Goal: Transaction & Acquisition: Purchase product/service

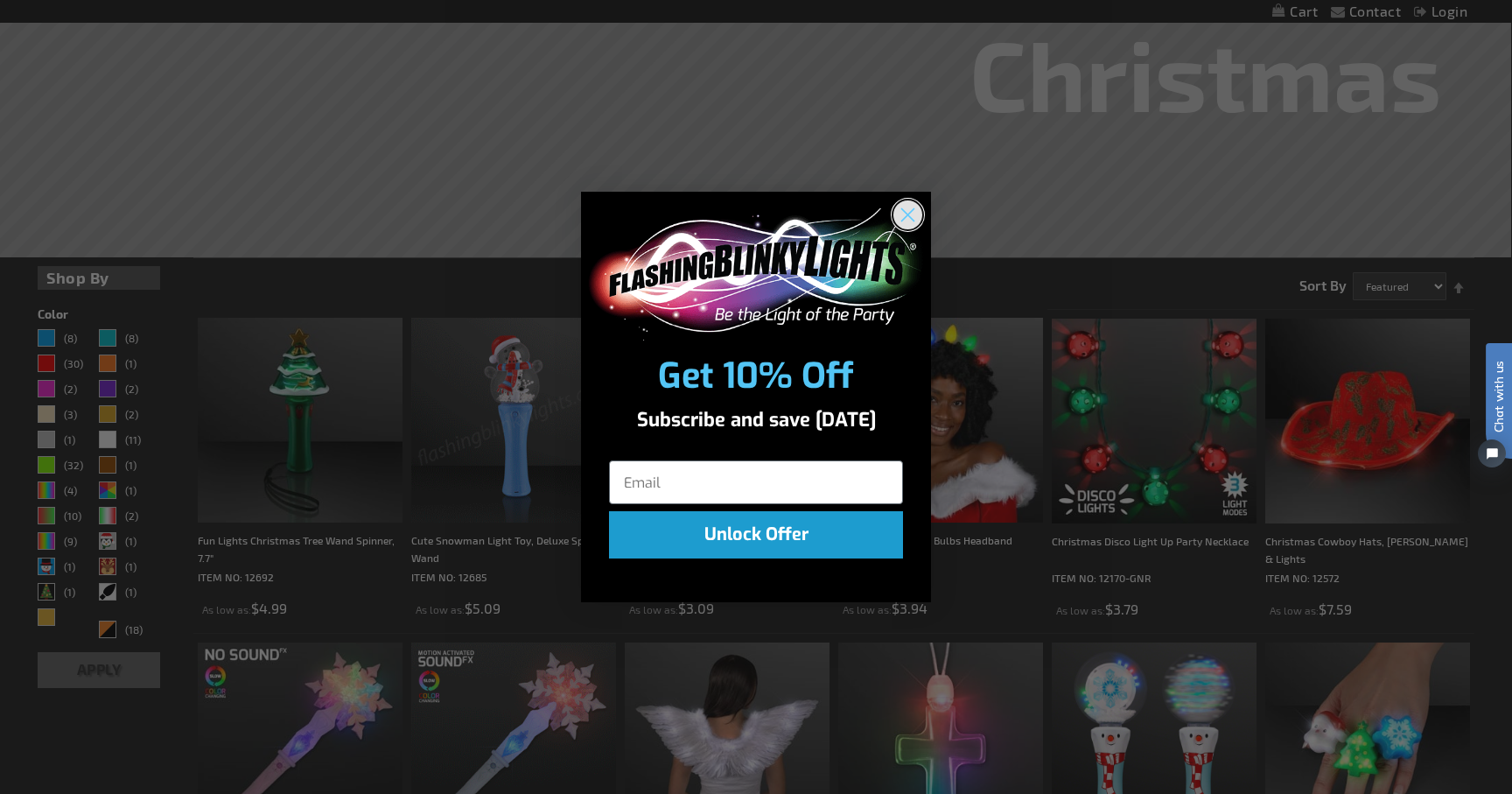
click at [911, 205] on circle "Close dialog" at bounding box center [907, 215] width 29 height 29
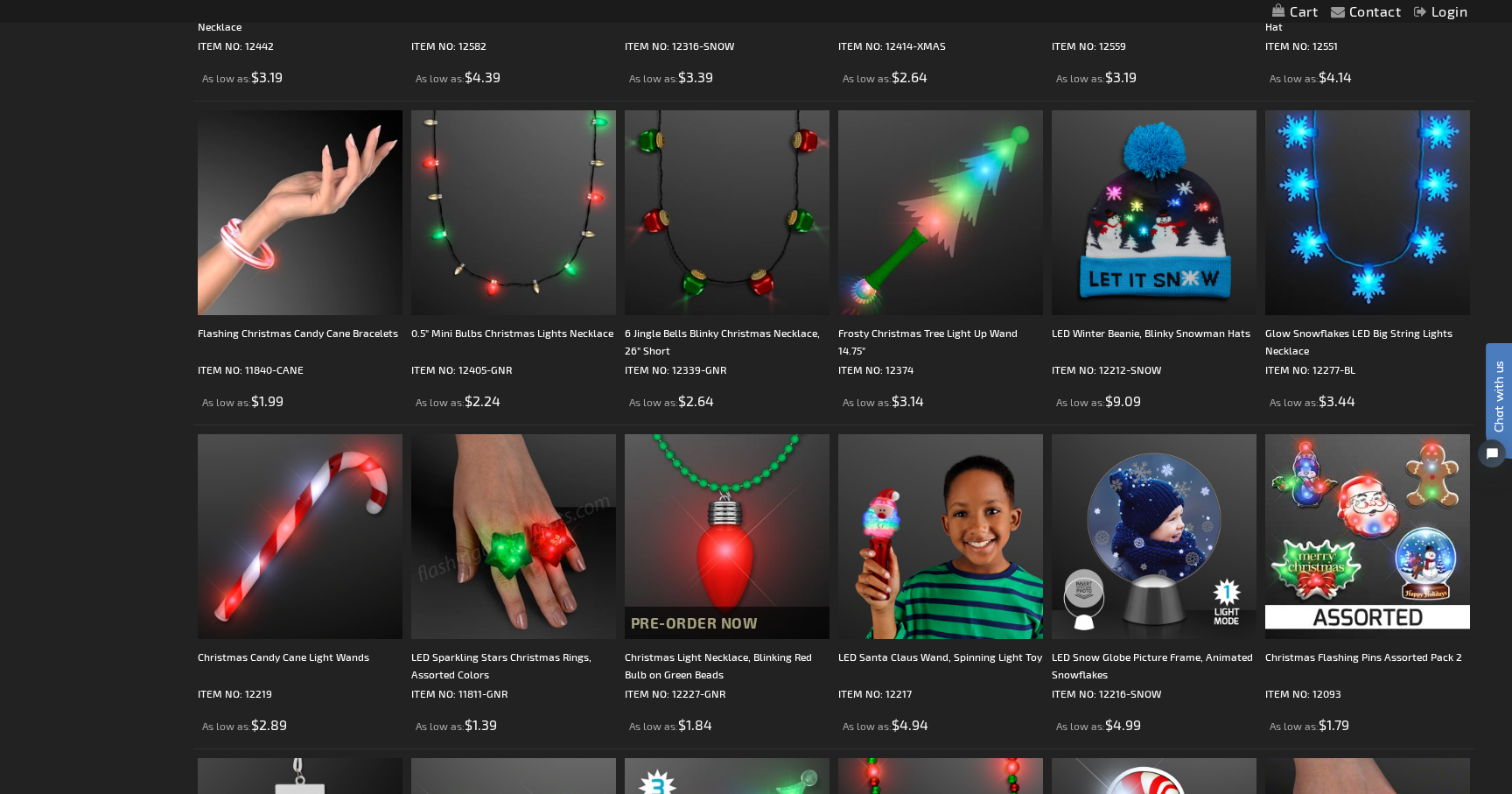
scroll to position [2663, 0]
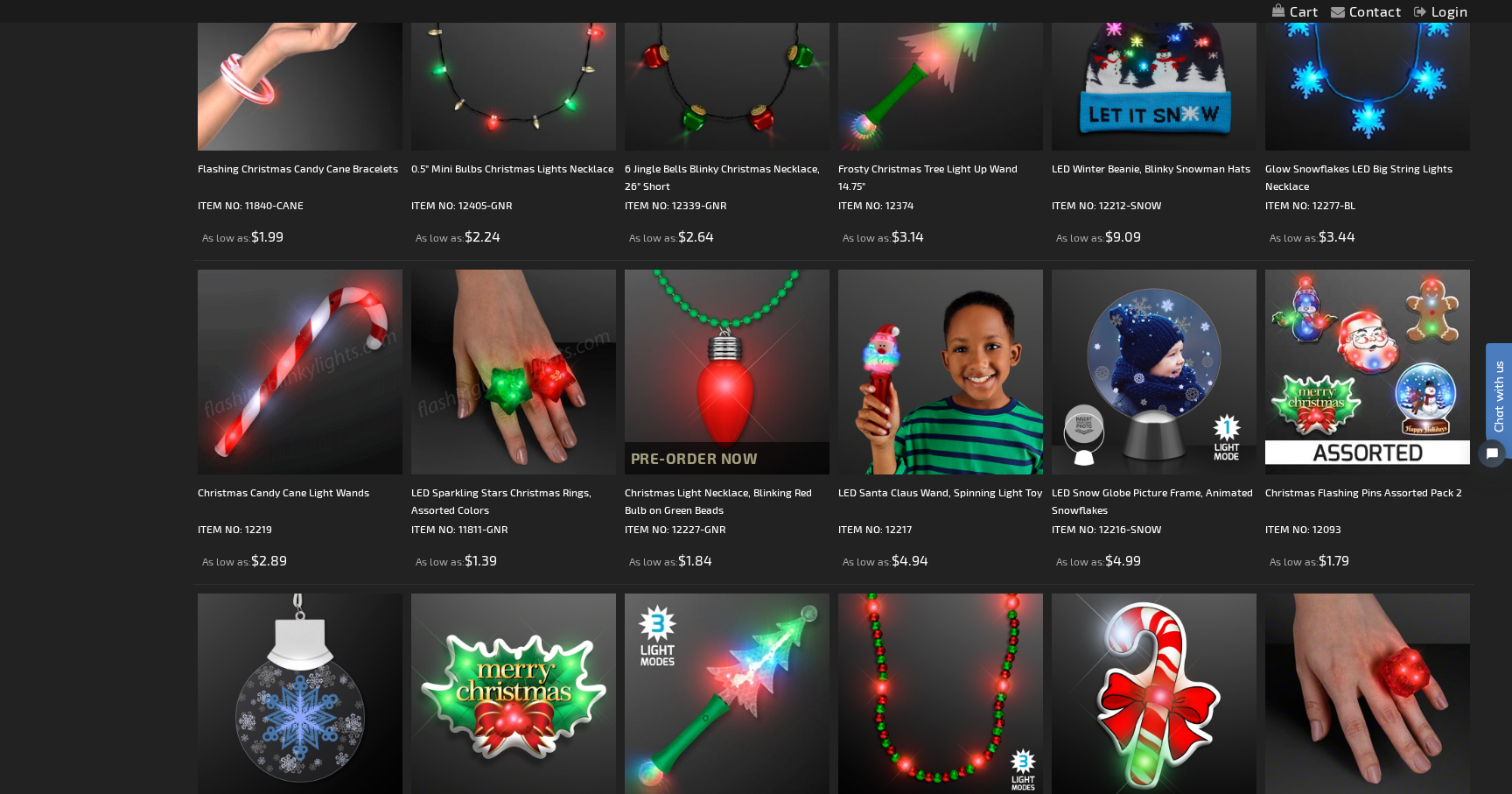
click at [305, 388] on img at bounding box center [300, 372] width 204 height 205
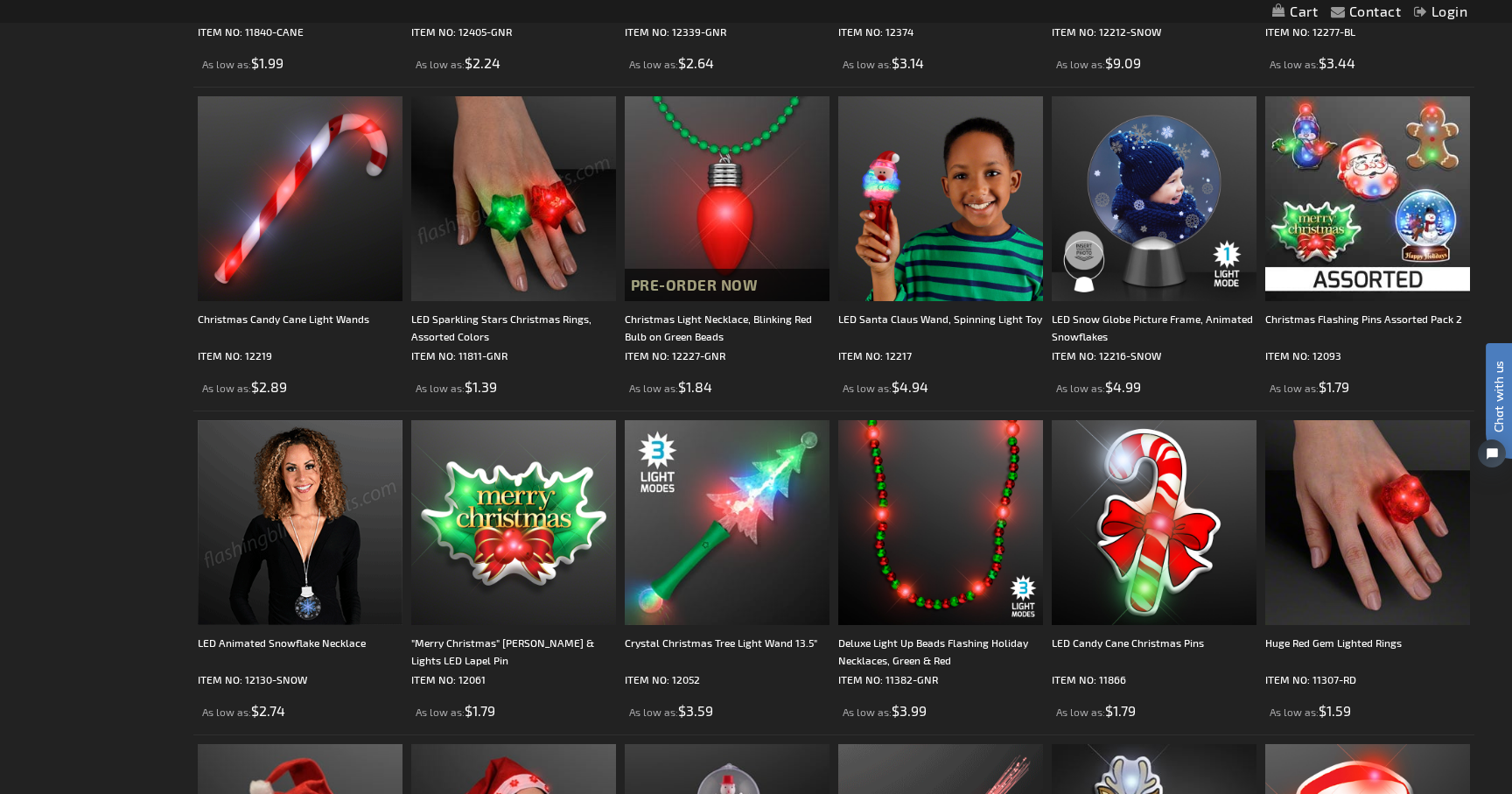
scroll to position [2634, 0]
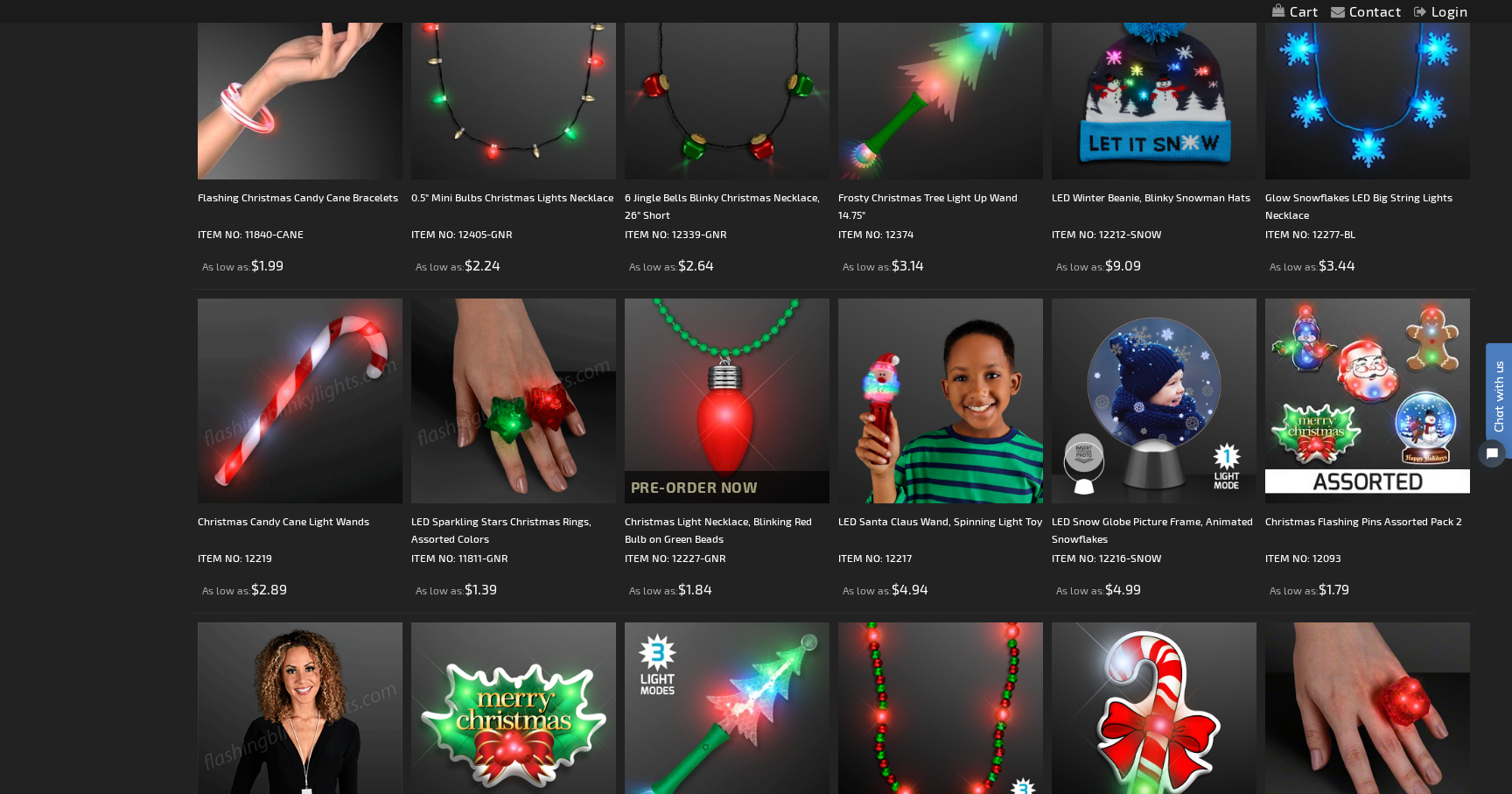
click at [485, 410] on img at bounding box center [514, 401] width 204 height 205
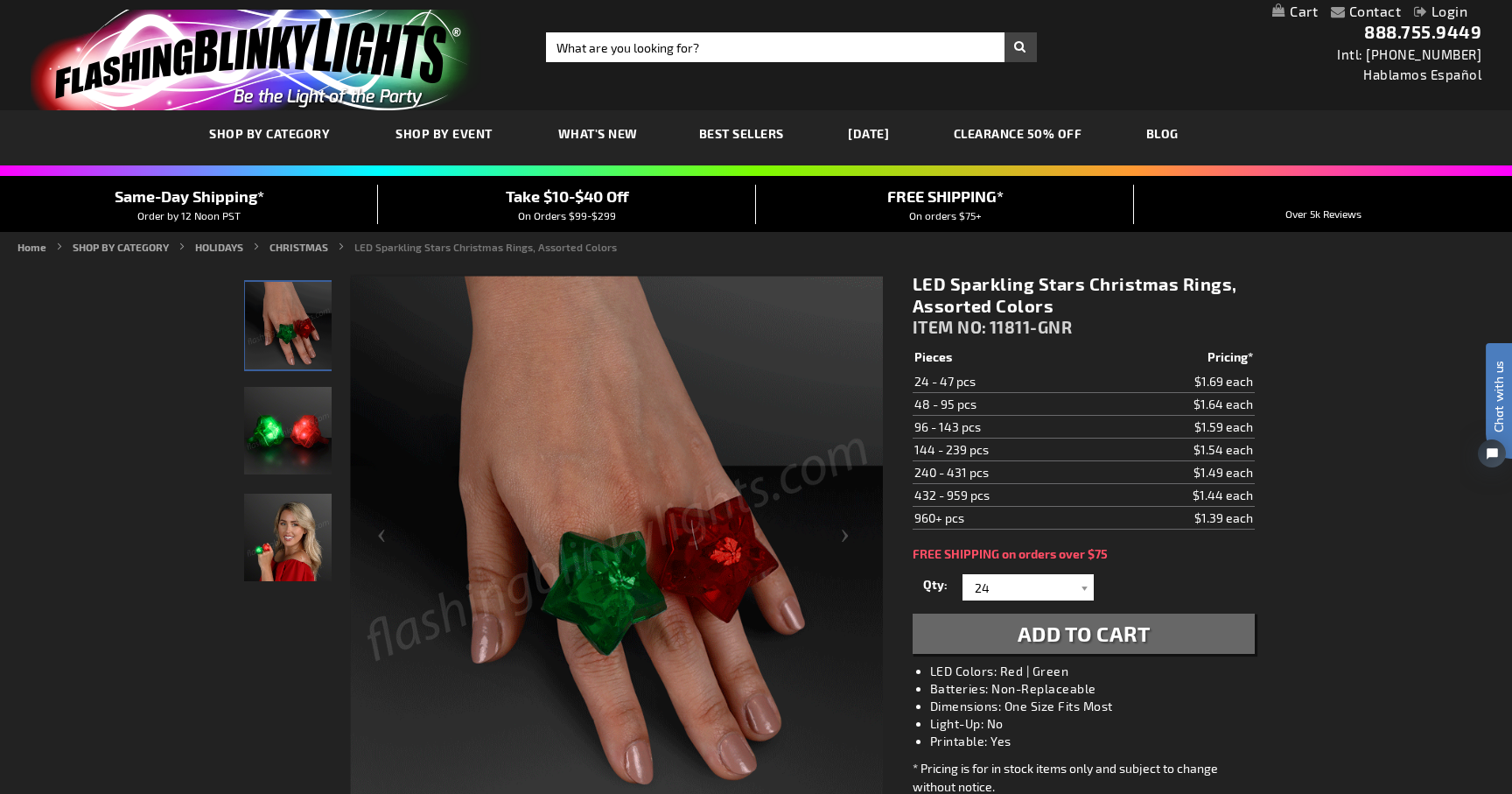
click at [272, 434] on img "Light Up Assorted-Color Christmas Star LED Ring" at bounding box center [288, 430] width 87 height 87
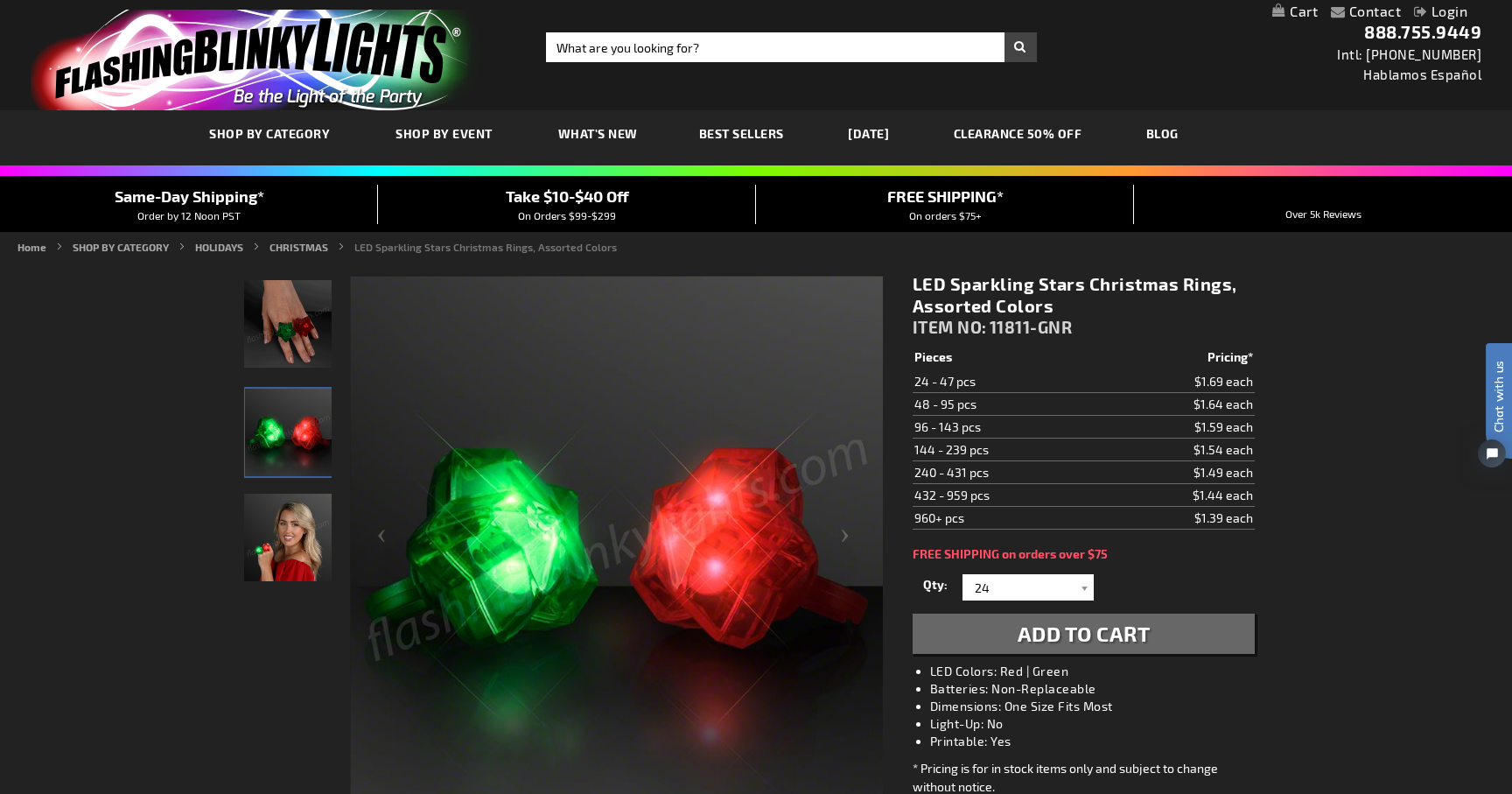
click at [264, 301] on img "Hand model displaying Light Up Assorted-Color Christmas Star LED Ring" at bounding box center [288, 324] width 87 height 87
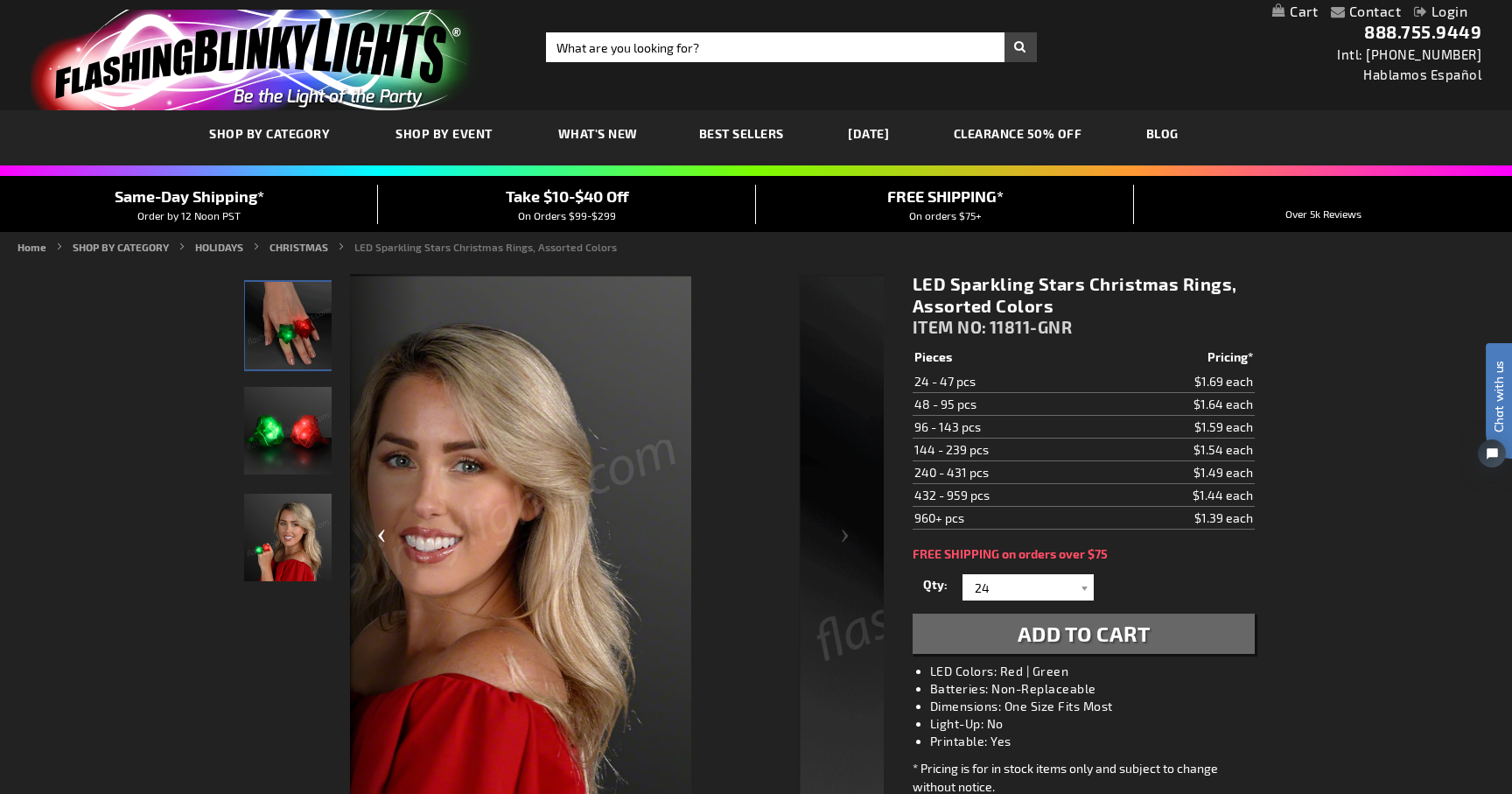
click at [623, 685] on div at bounding box center [657, 594] width 614 height 640
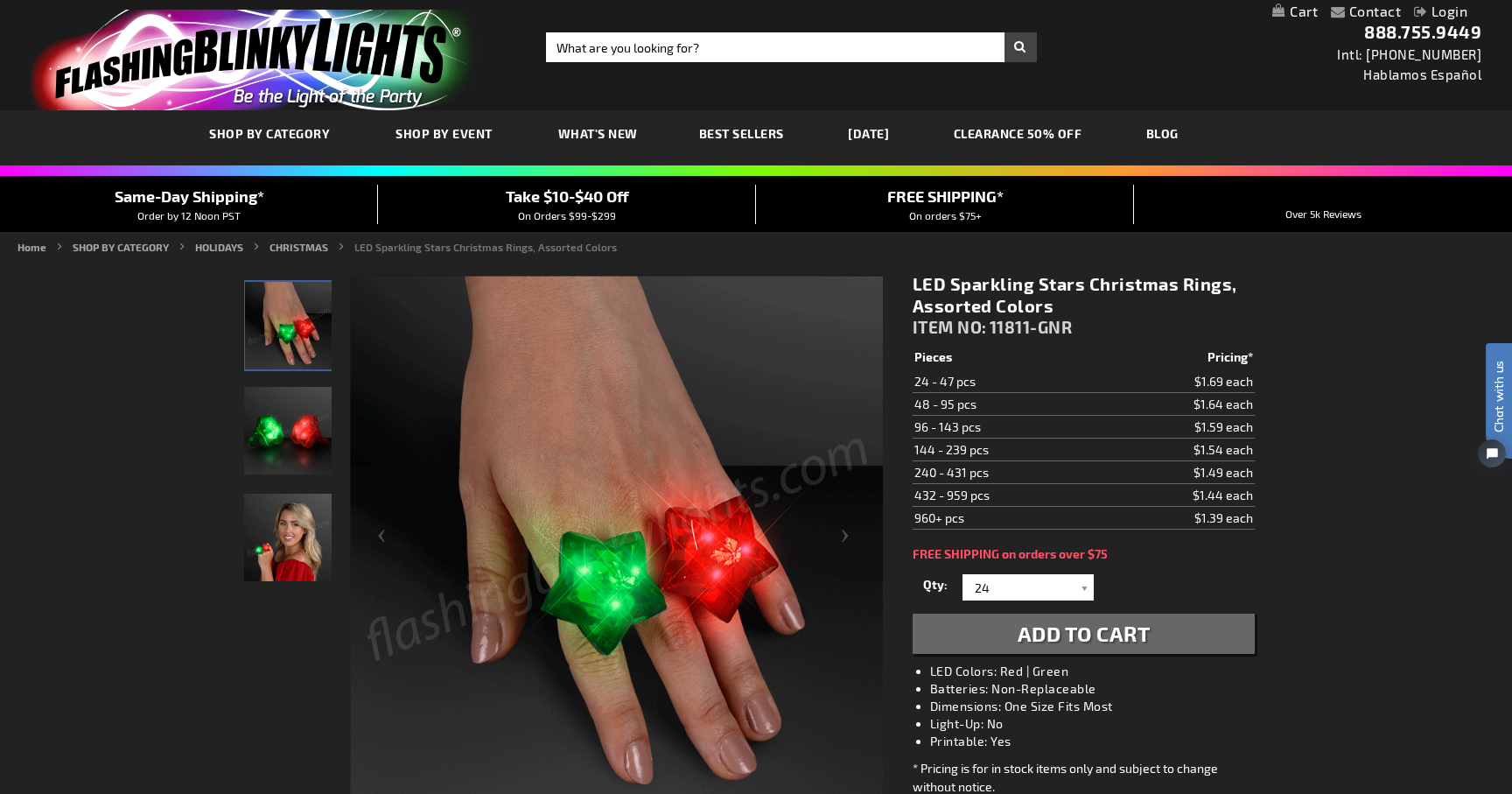
click at [276, 323] on img "Hand model displaying Light Up Assorted-Color Christmas Star LED Ring" at bounding box center [289, 325] width 87 height 87
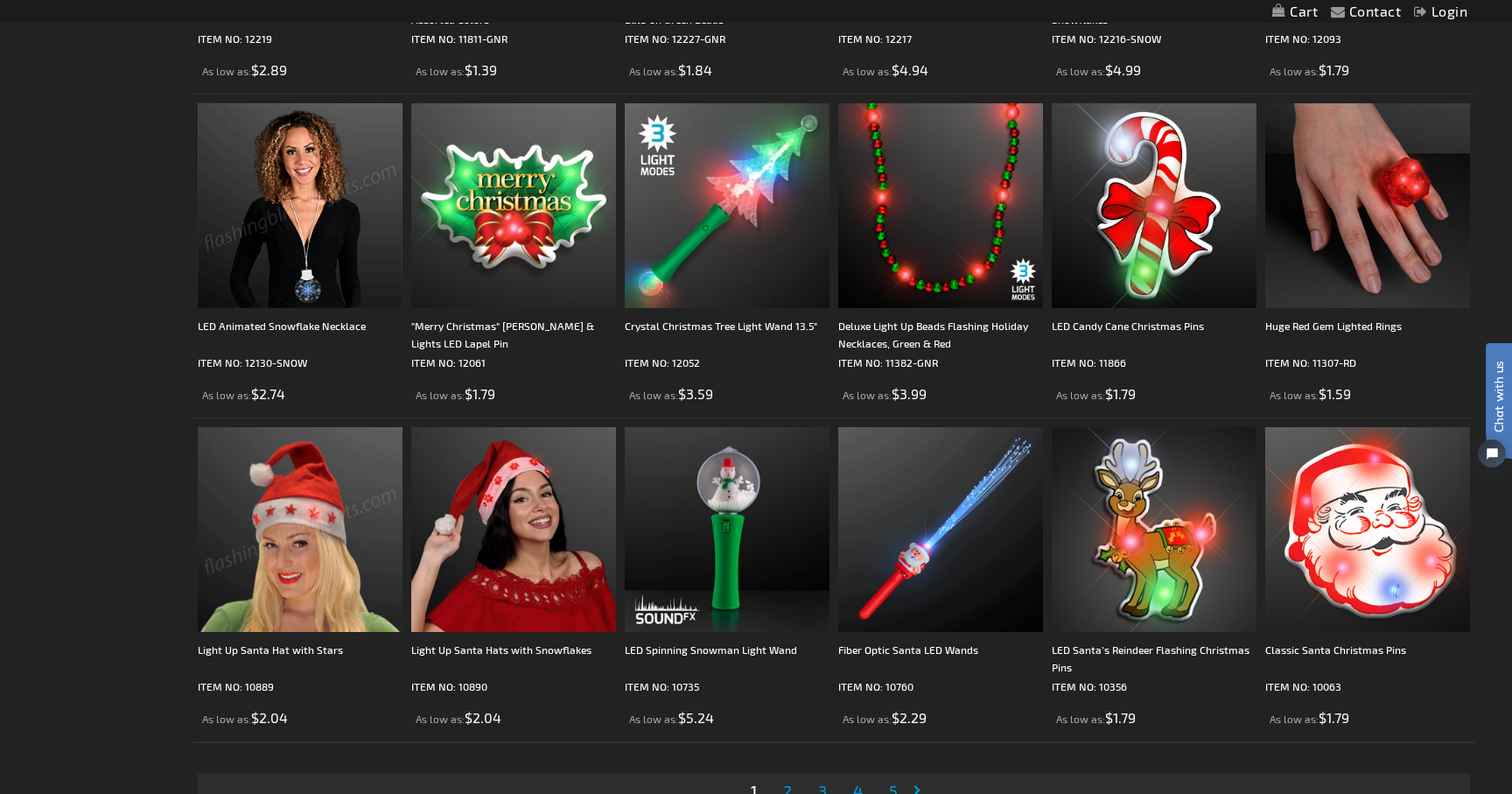
scroll to position [3199, 0]
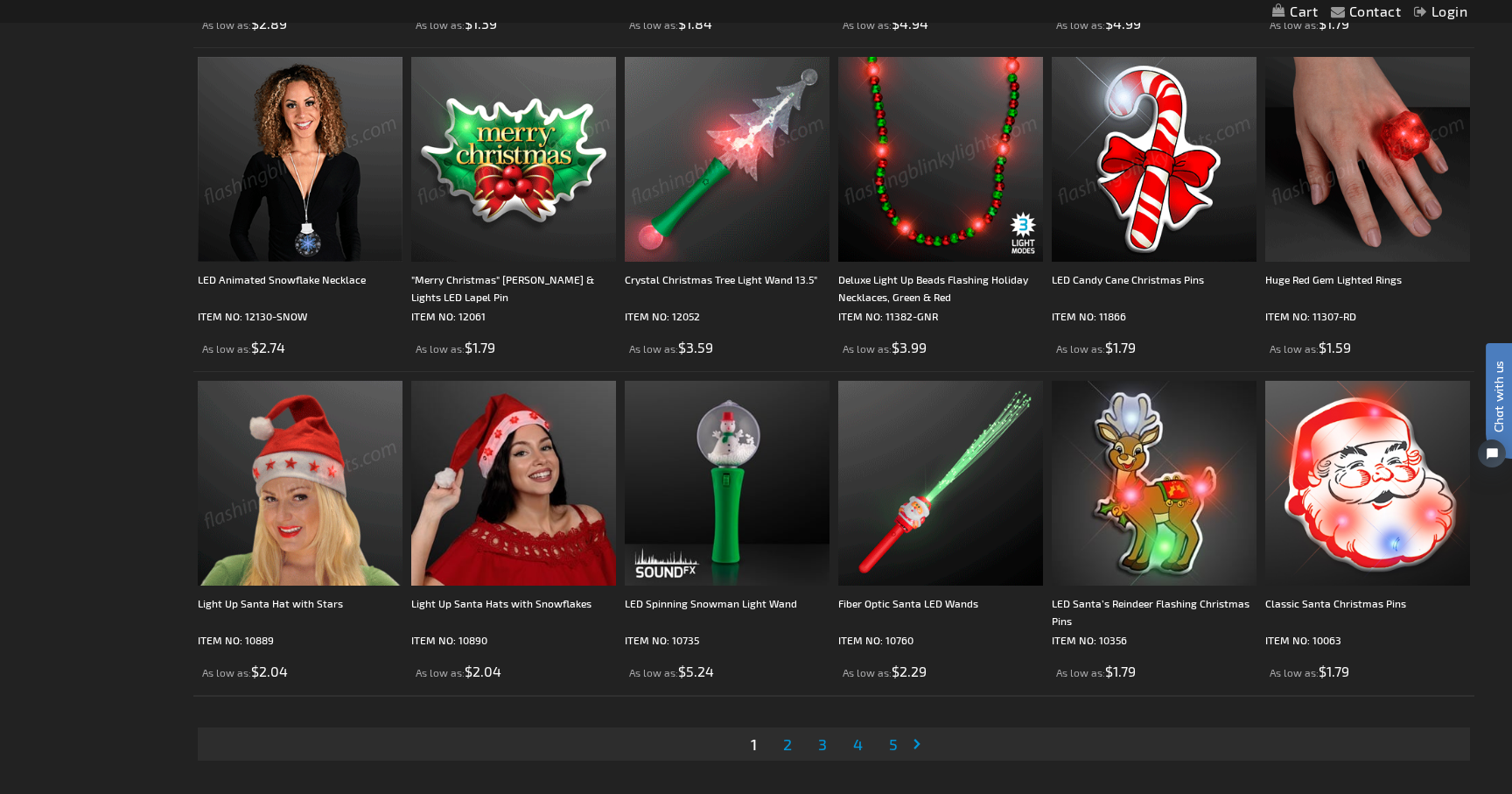
click at [1374, 120] on img at bounding box center [1368, 159] width 204 height 205
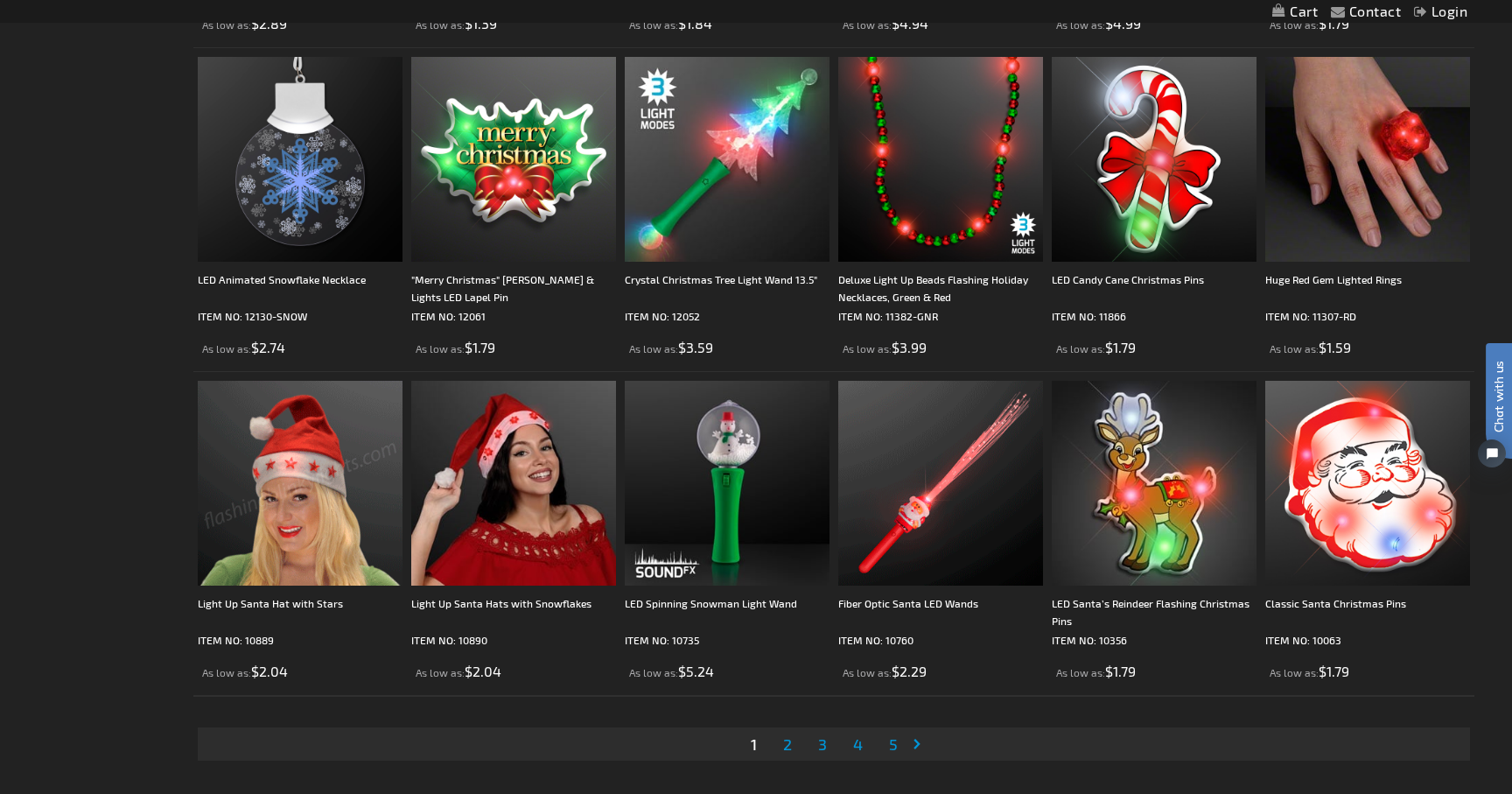
click at [786, 745] on span "2" at bounding box center [787, 744] width 8 height 20
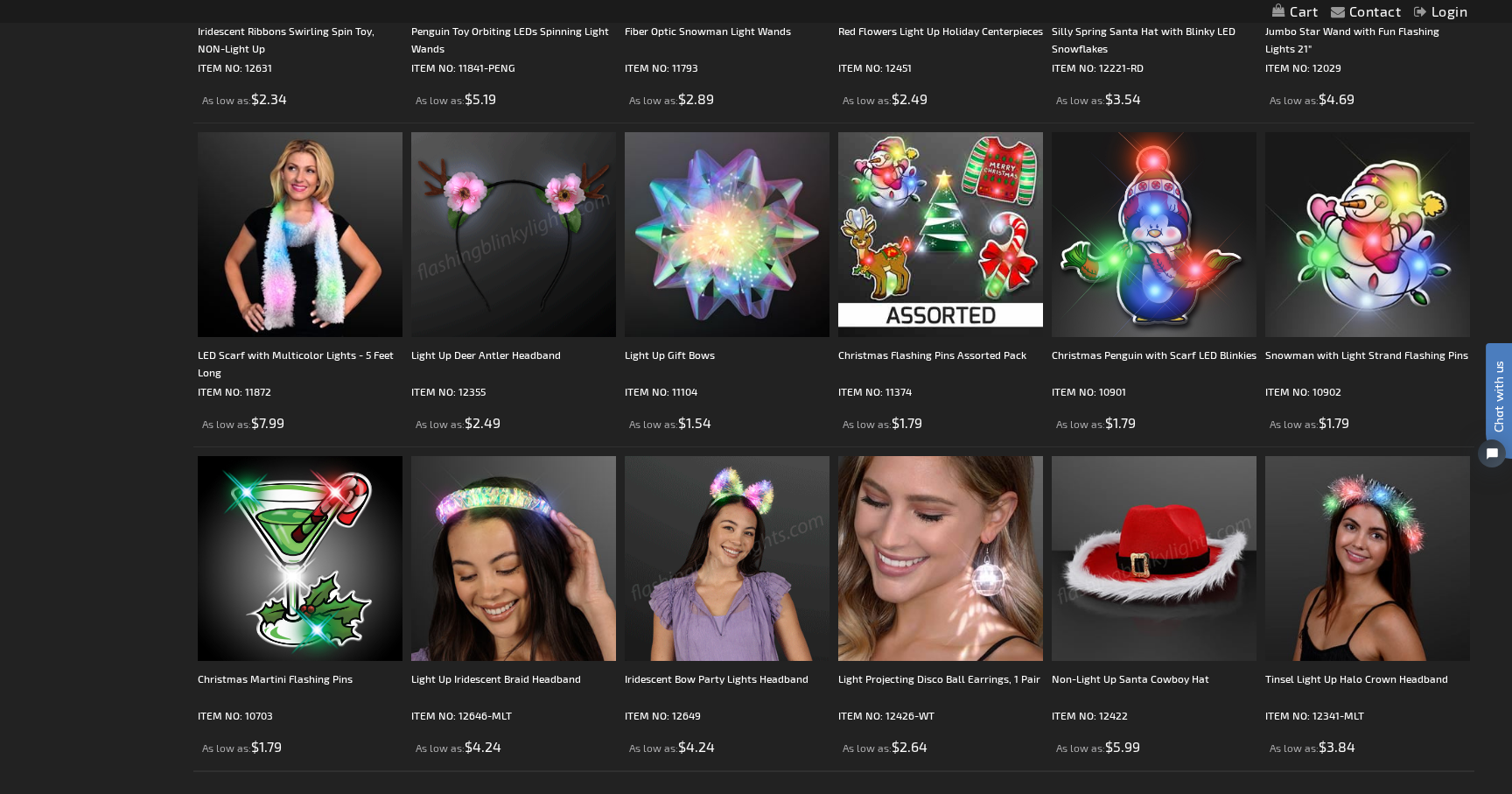
scroll to position [3329, 0]
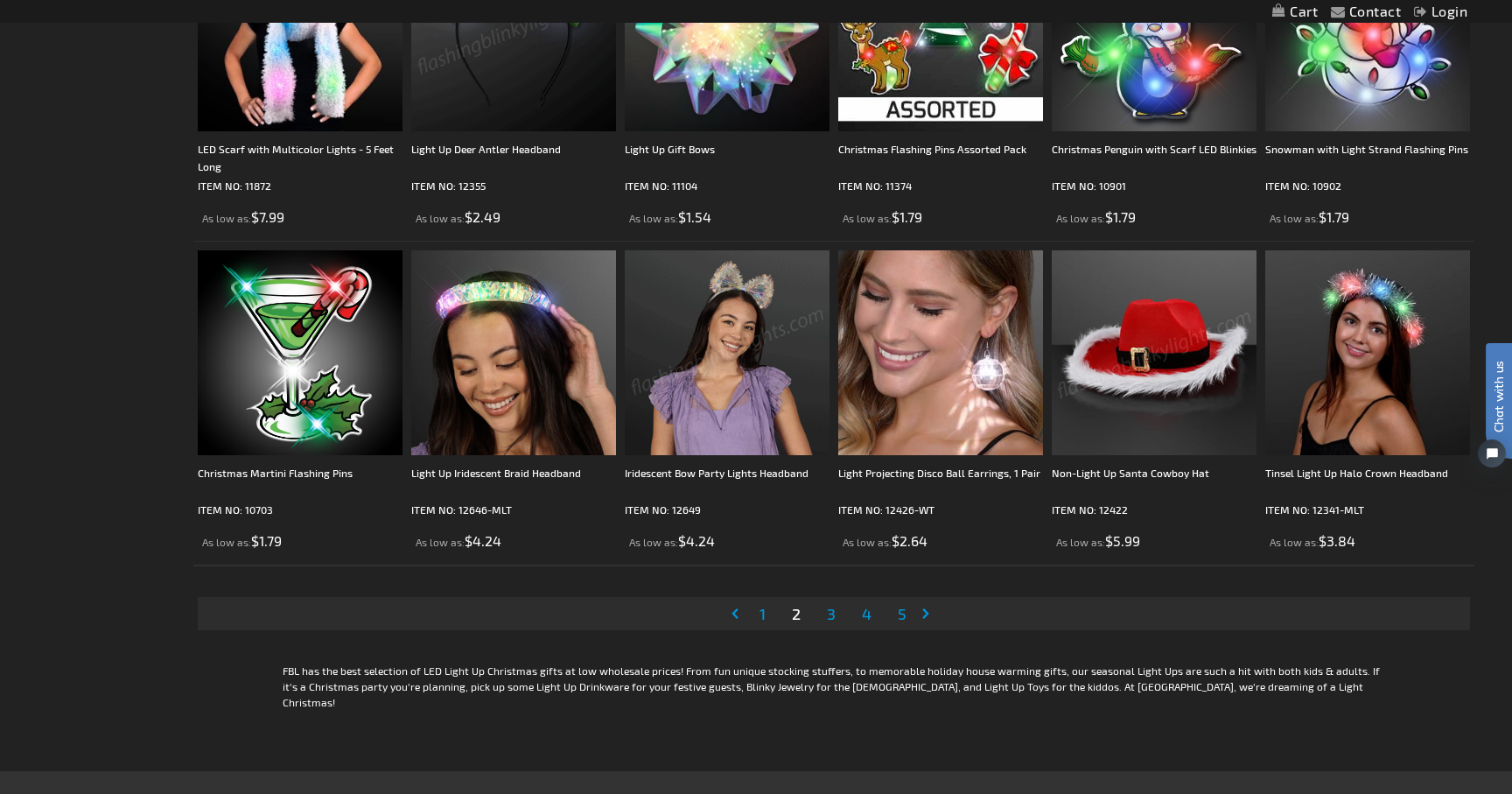
click at [829, 610] on span "3" at bounding box center [831, 614] width 8 height 20
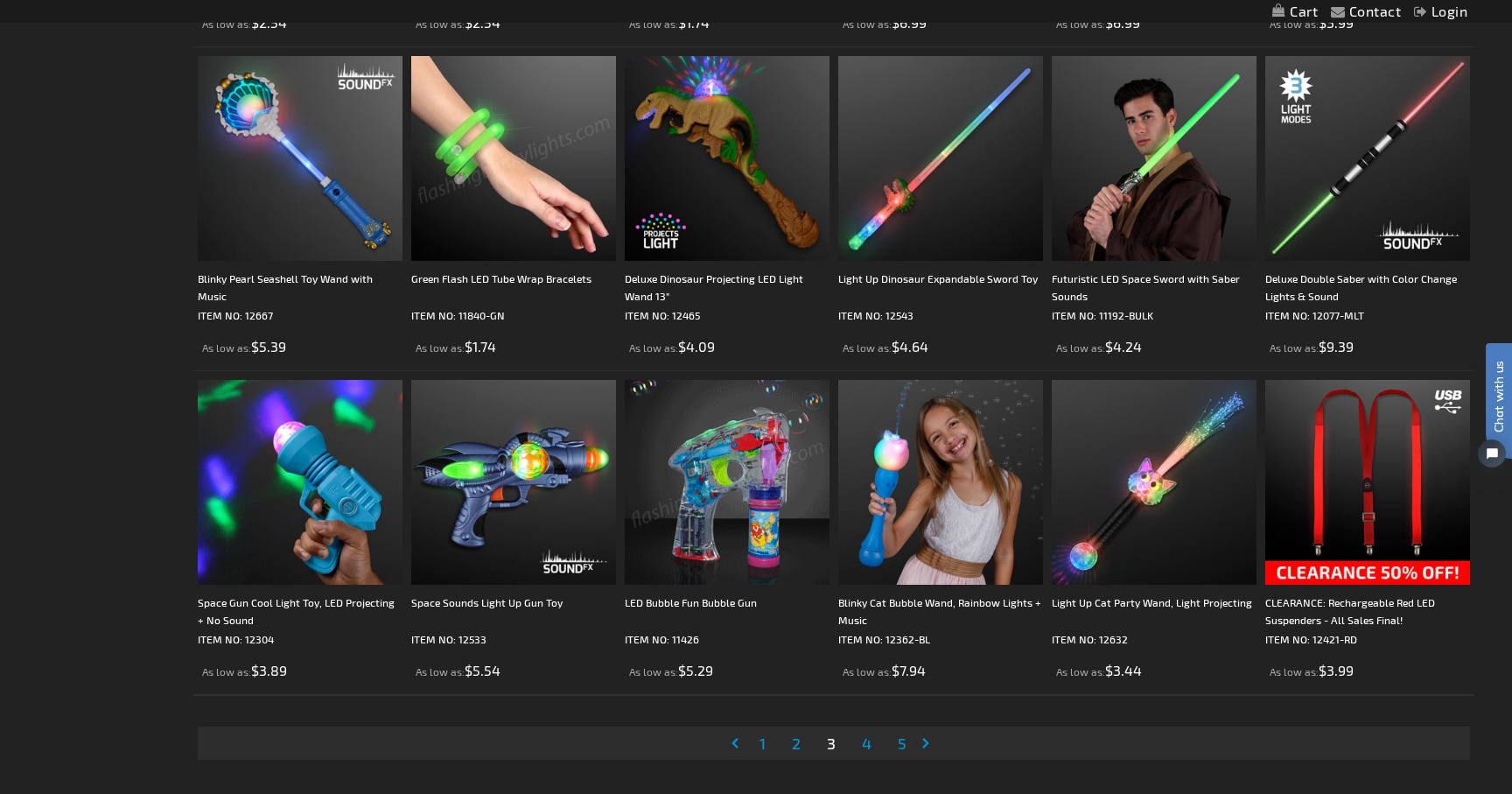
scroll to position [3219, 0]
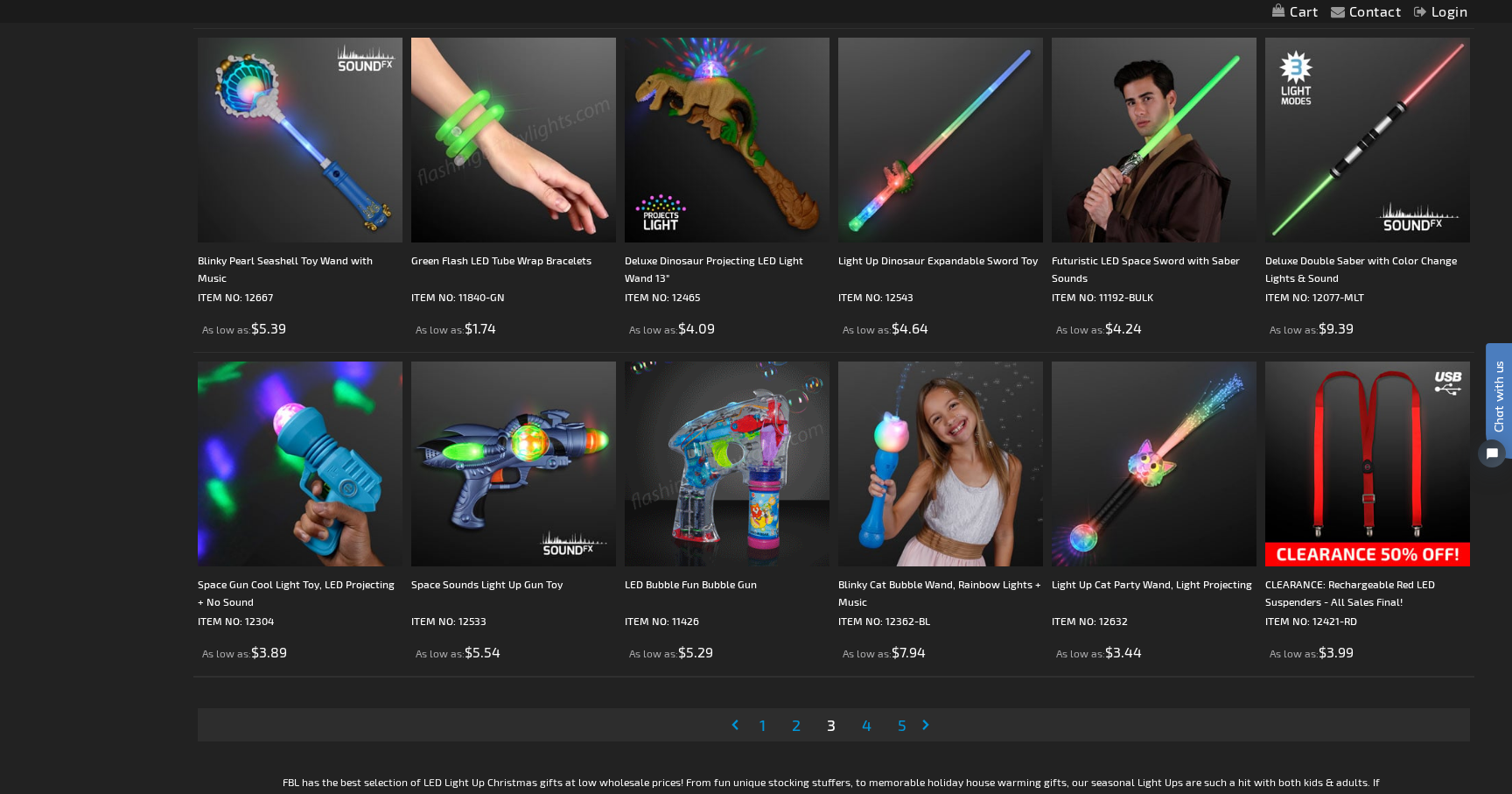
click at [871, 727] on span "4" at bounding box center [867, 724] width 9 height 20
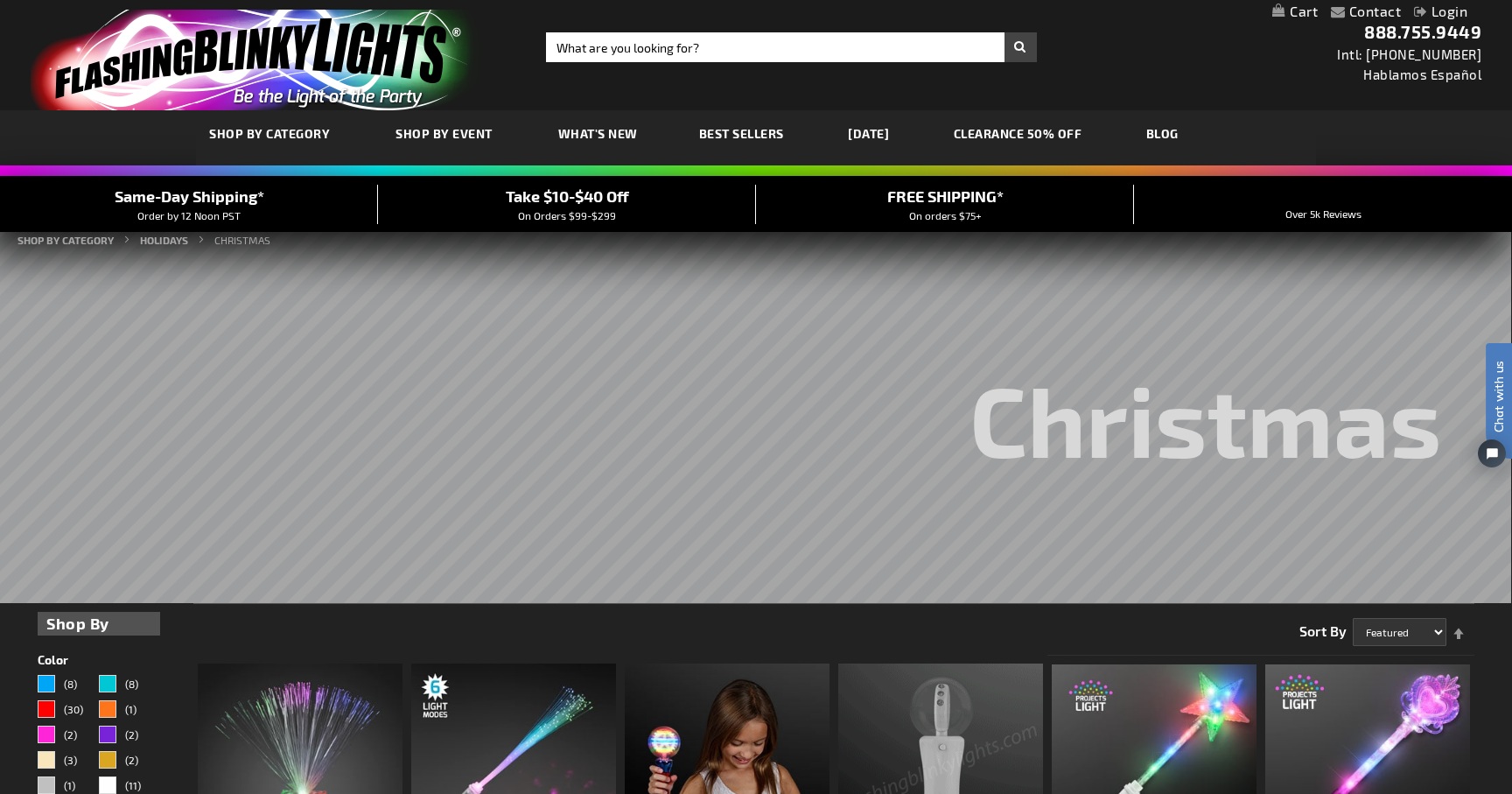
click at [912, 527] on rs-slide "Christmas" at bounding box center [755, 406] width 1512 height 394
click at [874, 364] on rs-slide "Christmas" at bounding box center [755, 406] width 1512 height 394
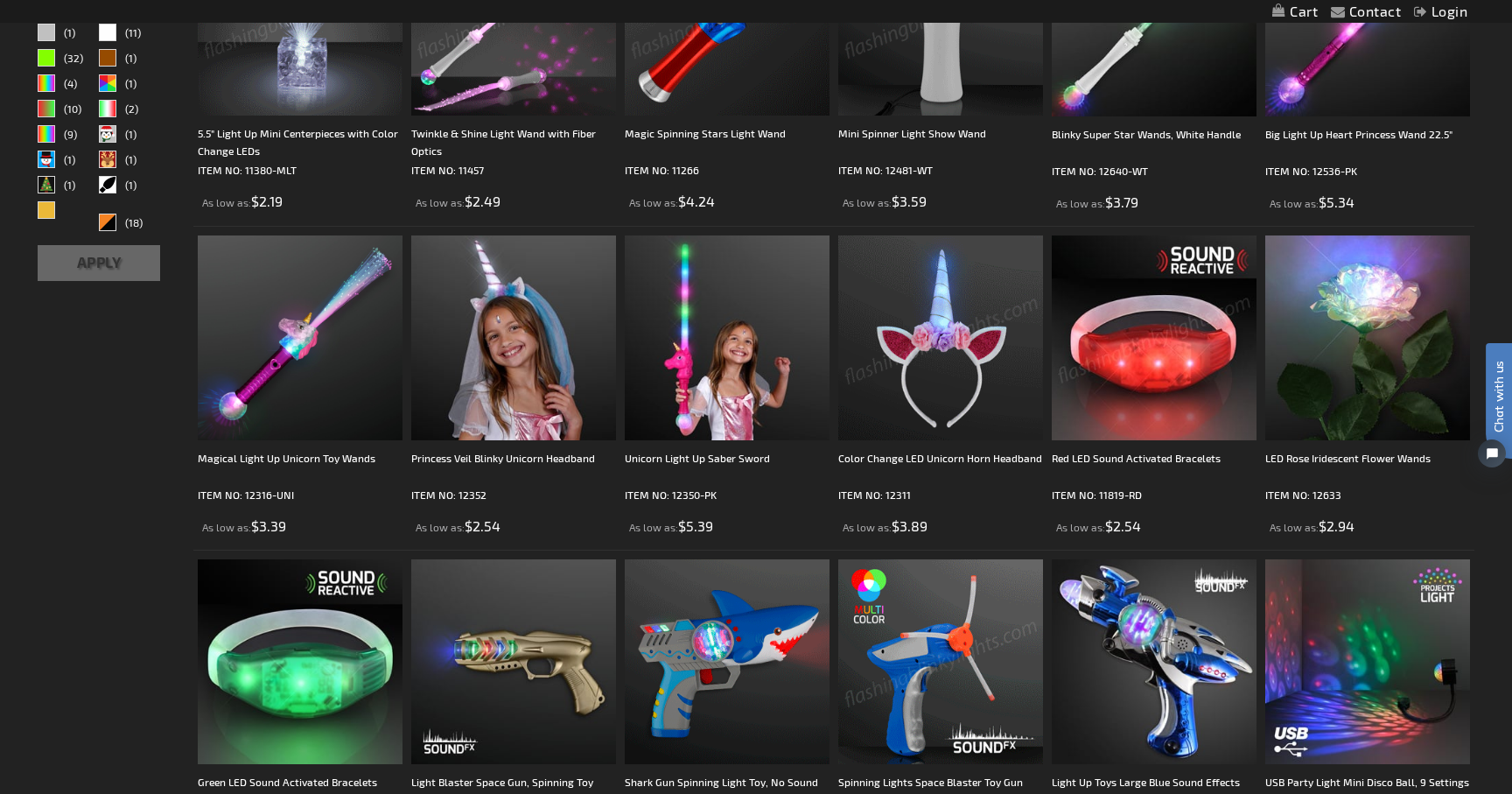
scroll to position [1094, 0]
